Goal: Information Seeking & Learning: Learn about a topic

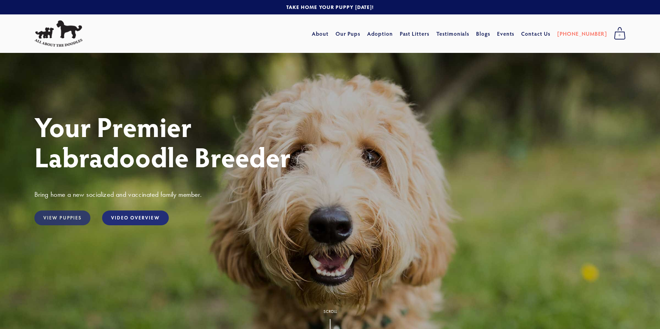
click at [48, 214] on link "View Puppies" at bounding box center [62, 218] width 56 height 15
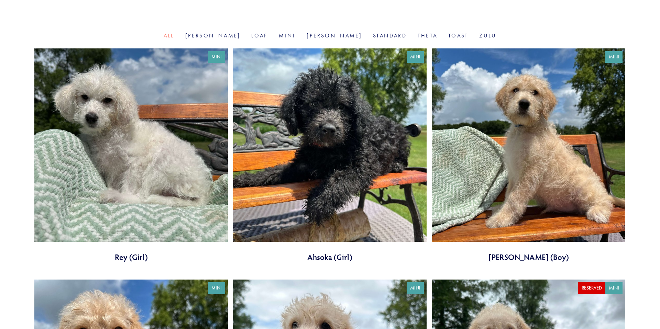
scroll to position [165, 0]
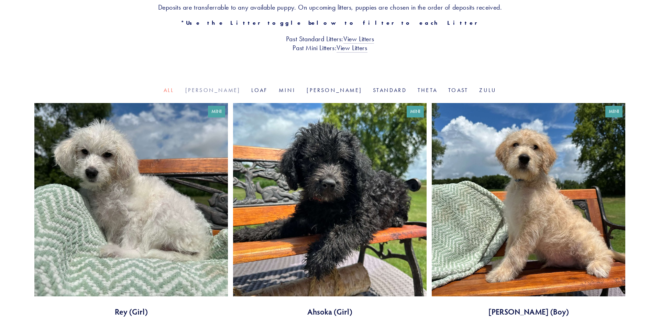
click at [230, 92] on link "Goldie" at bounding box center [212, 90] width 55 height 7
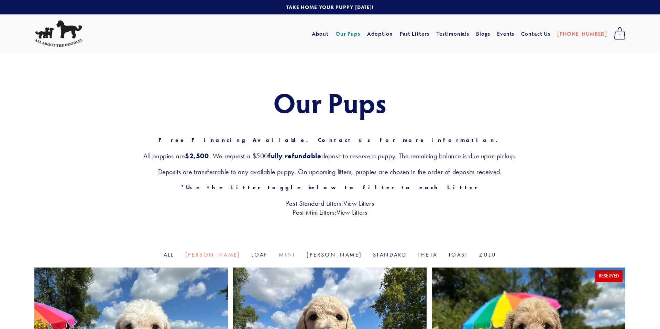
click at [288, 254] on link "Mini" at bounding box center [287, 255] width 17 height 7
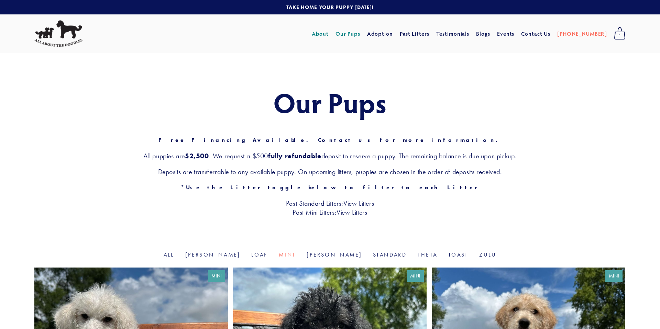
click at [329, 35] on link "About" at bounding box center [320, 33] width 17 height 12
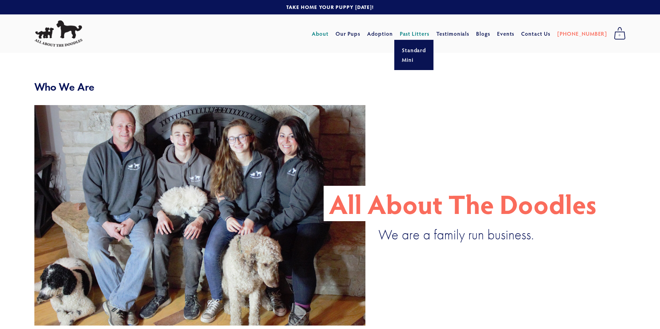
click at [426, 34] on link "Past Litters" at bounding box center [415, 33] width 30 height 7
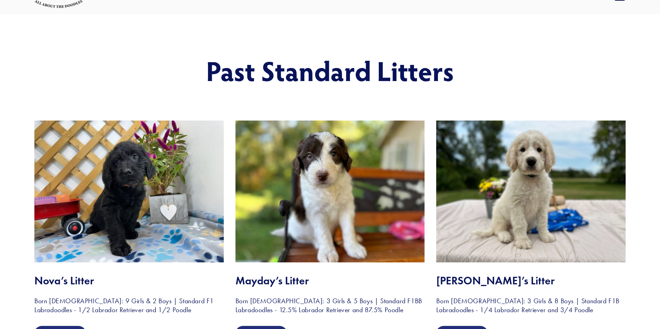
scroll to position [46, 0]
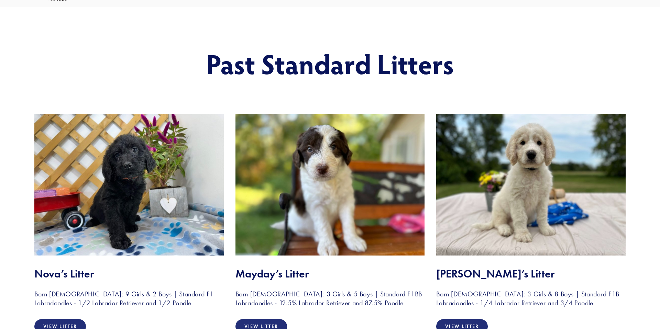
click at [195, 173] on img at bounding box center [128, 185] width 189 height 142
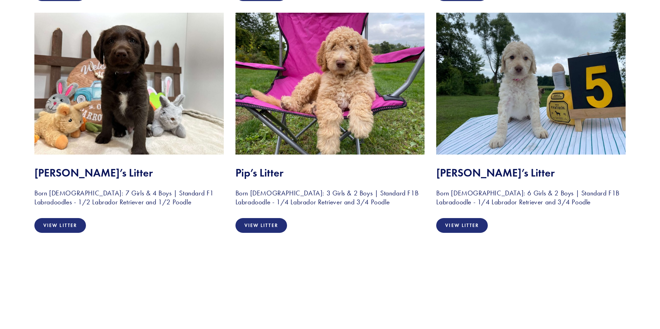
scroll to position [1218, 0]
